Goal: Check status

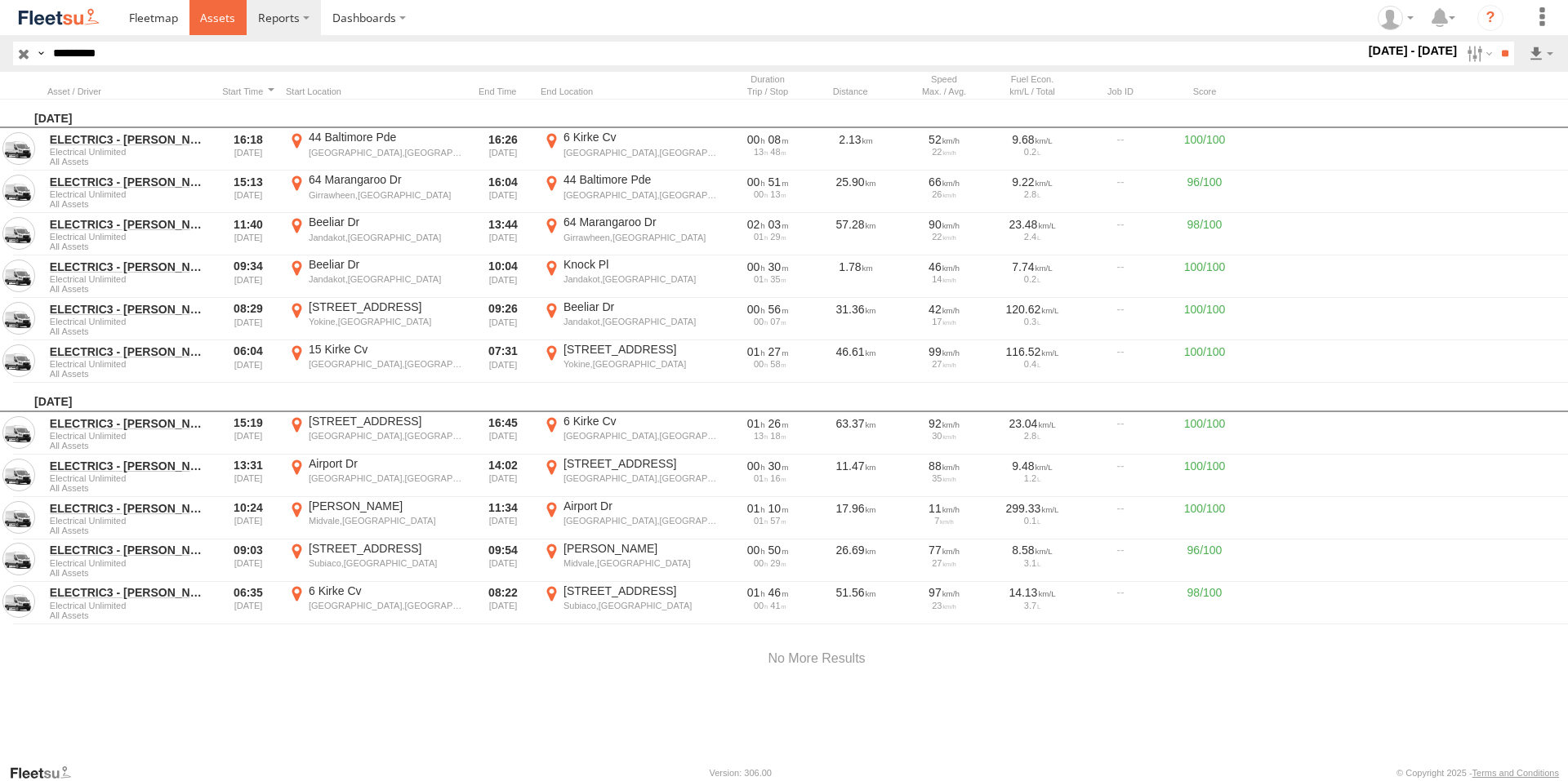
click at [224, 22] on span at bounding box center [217, 17] width 36 height 16
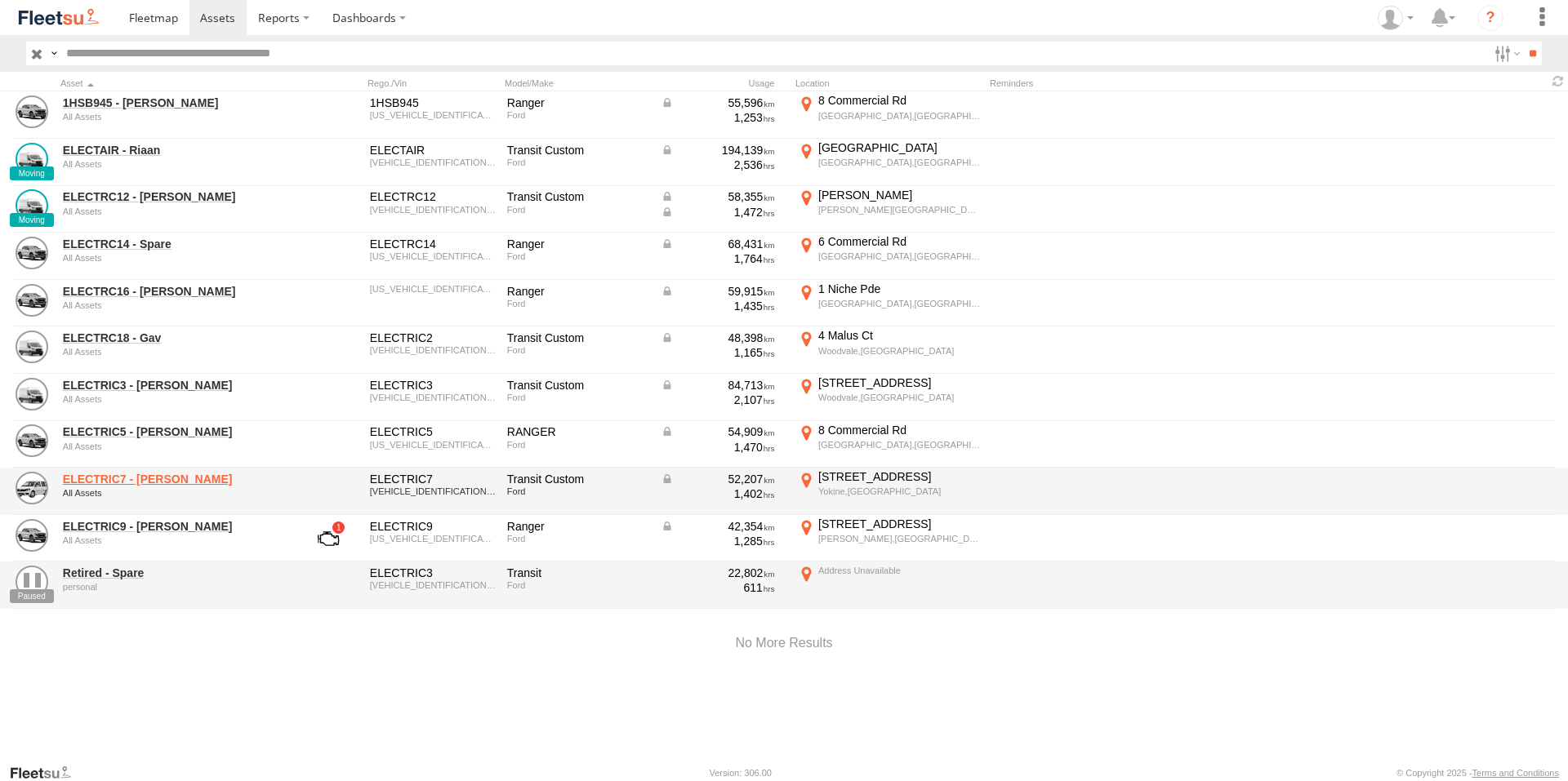
click at [135, 482] on link "ELECTRIC7 - [PERSON_NAME]" at bounding box center [175, 479] width 224 height 15
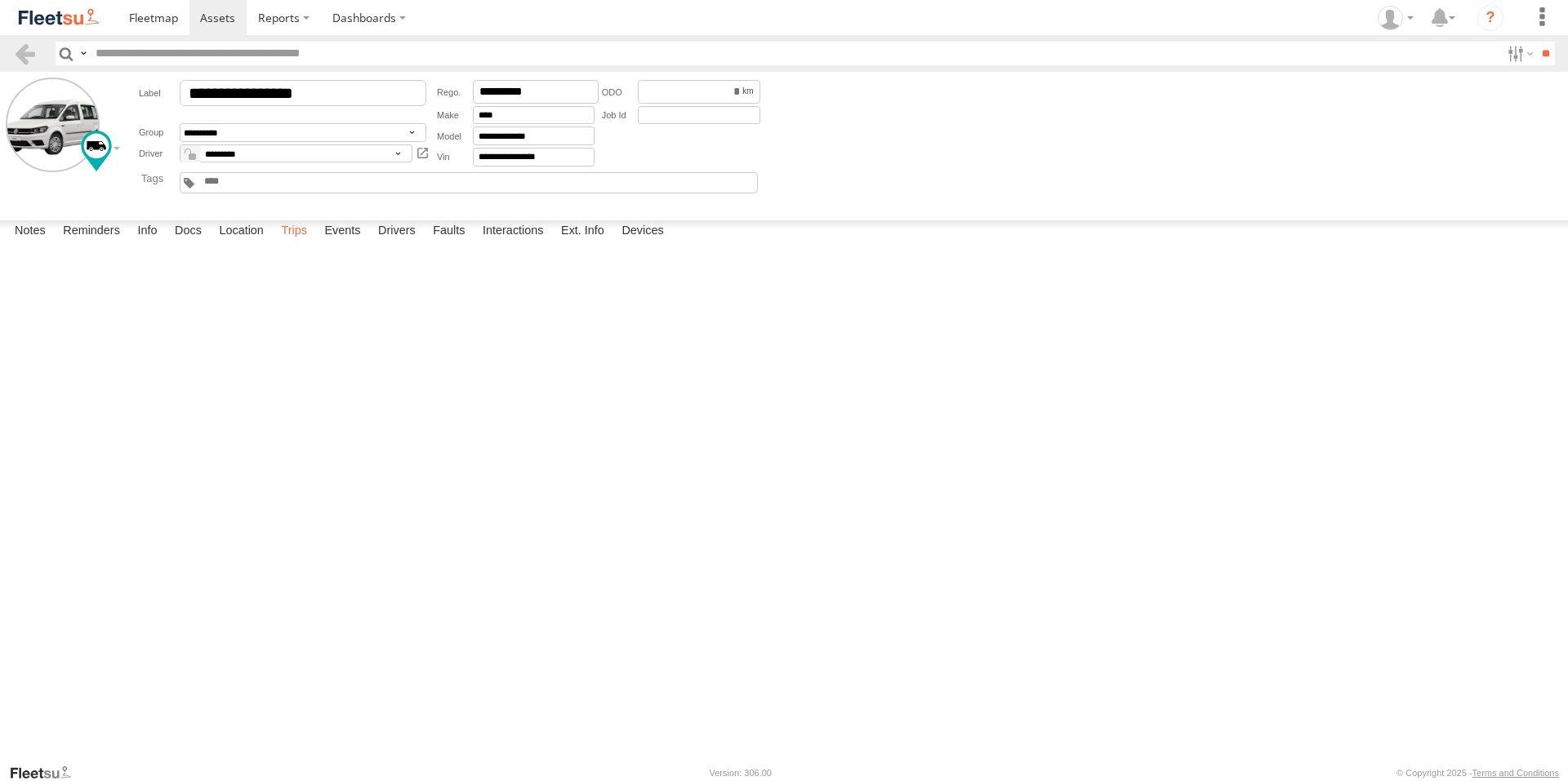
click at [302, 243] on label "Trips" at bounding box center [294, 232] width 42 height 23
